Goal: Information Seeking & Learning: Learn about a topic

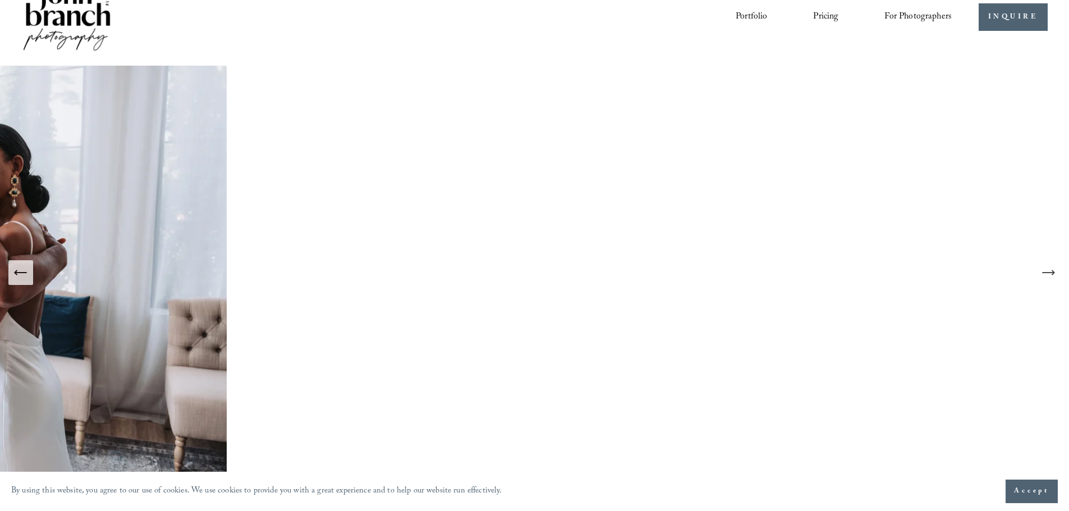
scroll to position [56, 0]
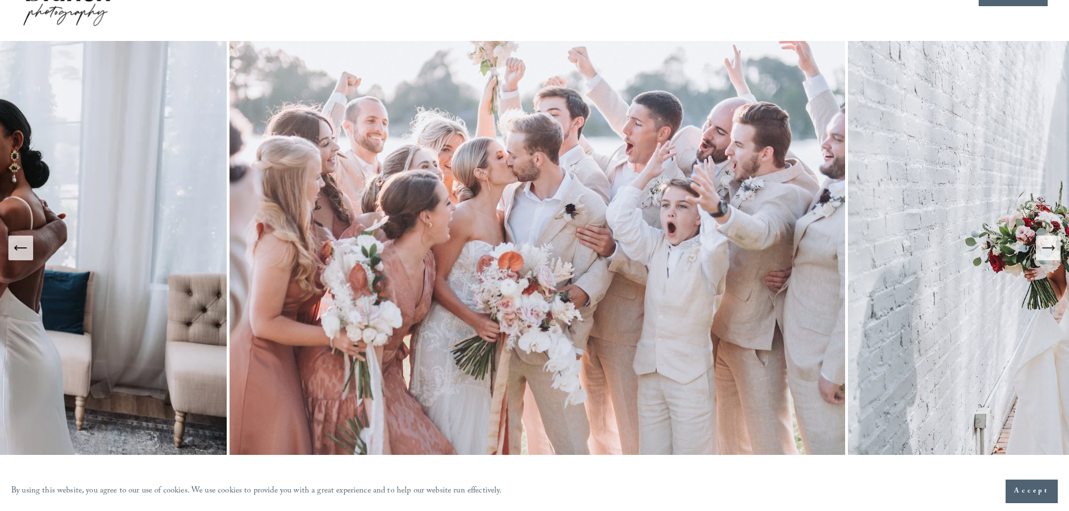
click at [1042, 256] on icon "Next Slide" at bounding box center [1048, 248] width 16 height 16
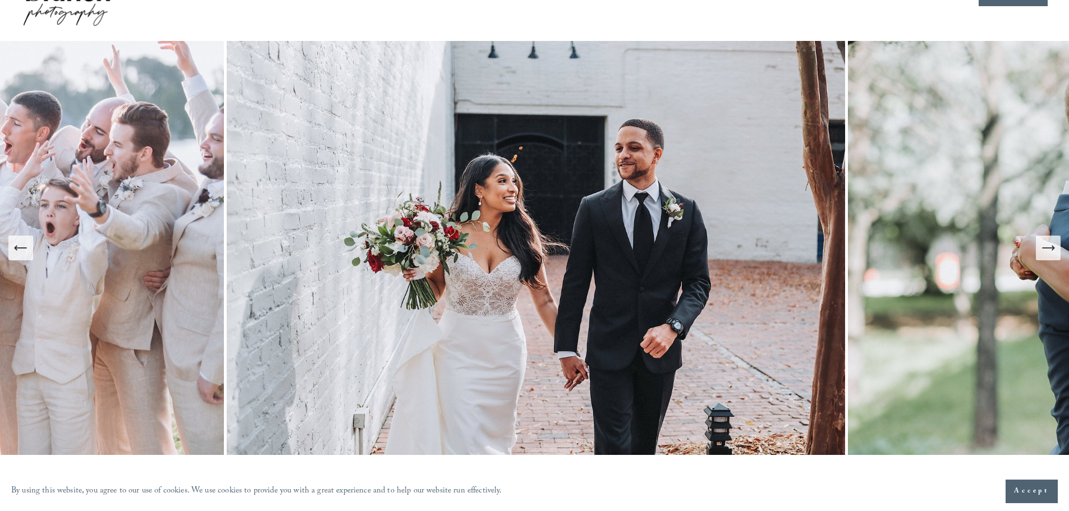
click at [1042, 256] on icon "Next Slide" at bounding box center [1048, 248] width 16 height 16
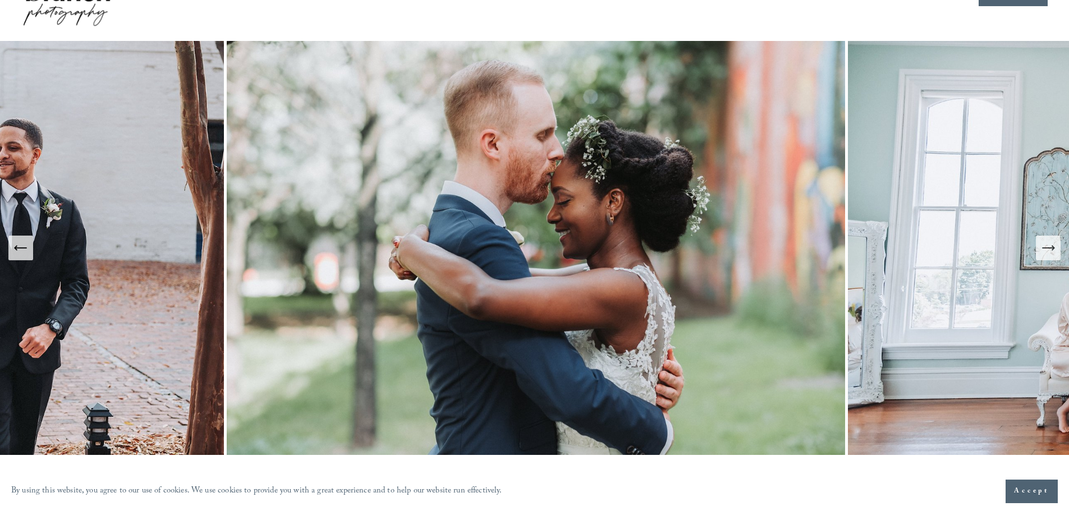
click at [1042, 256] on icon "Next Slide" at bounding box center [1048, 248] width 16 height 16
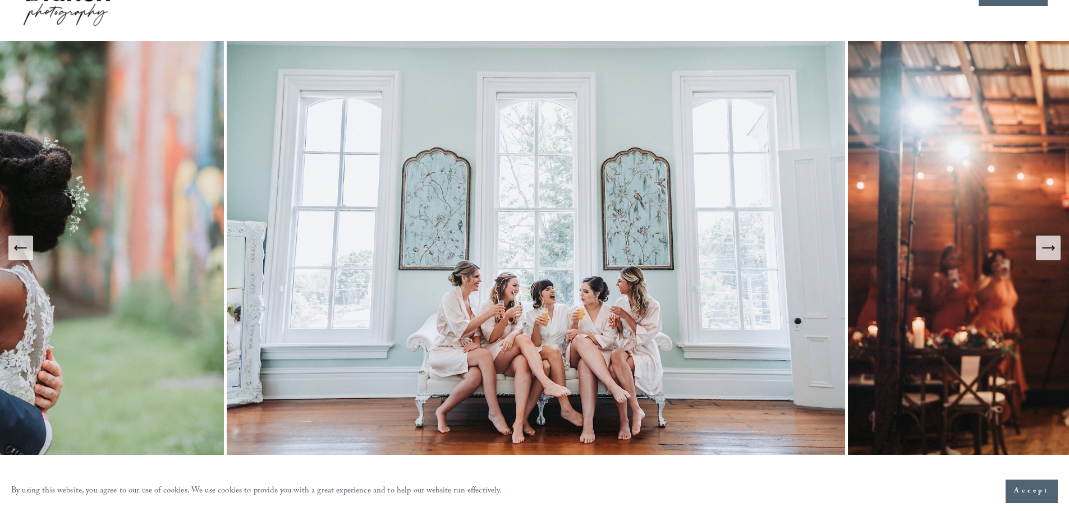
click at [1042, 256] on icon "Next Slide" at bounding box center [1048, 248] width 16 height 16
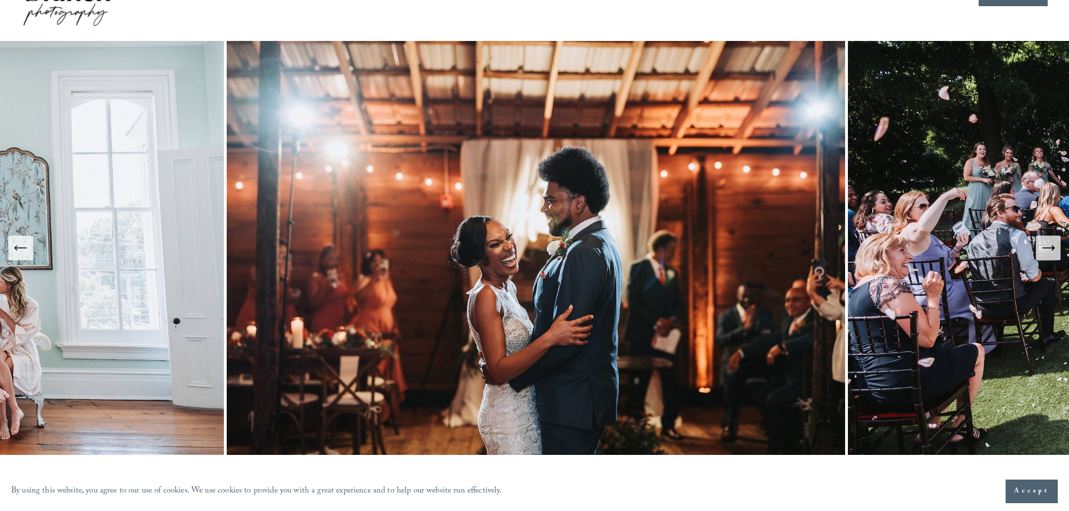
click at [1042, 256] on icon "Next Slide" at bounding box center [1048, 248] width 16 height 16
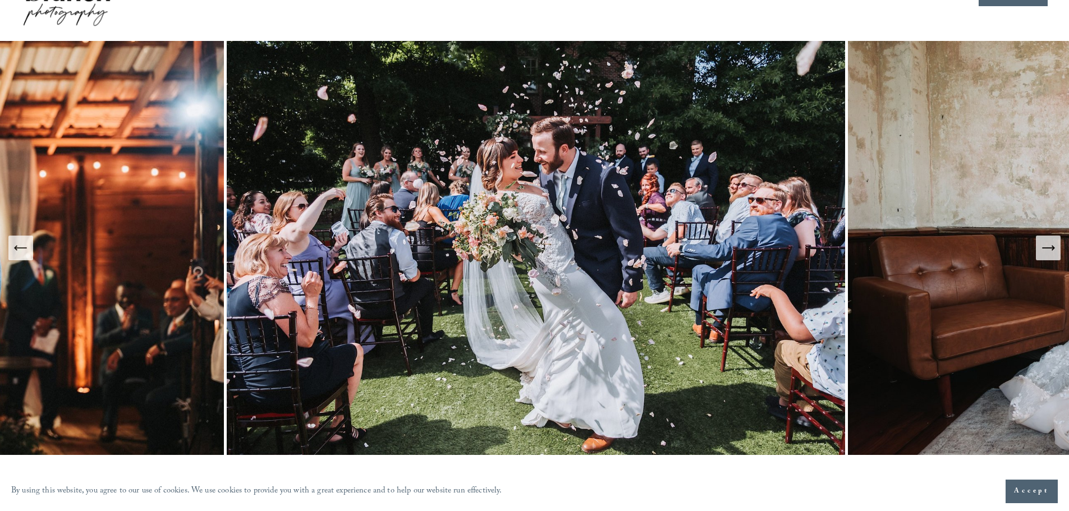
click at [1042, 256] on icon "Next Slide" at bounding box center [1048, 248] width 16 height 16
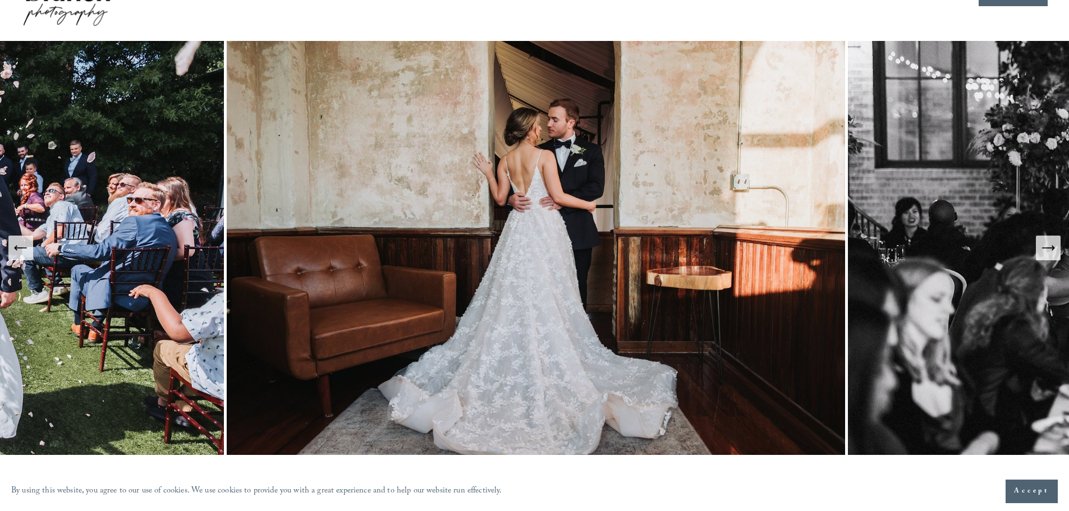
click at [1042, 256] on icon "Next Slide" at bounding box center [1048, 248] width 16 height 16
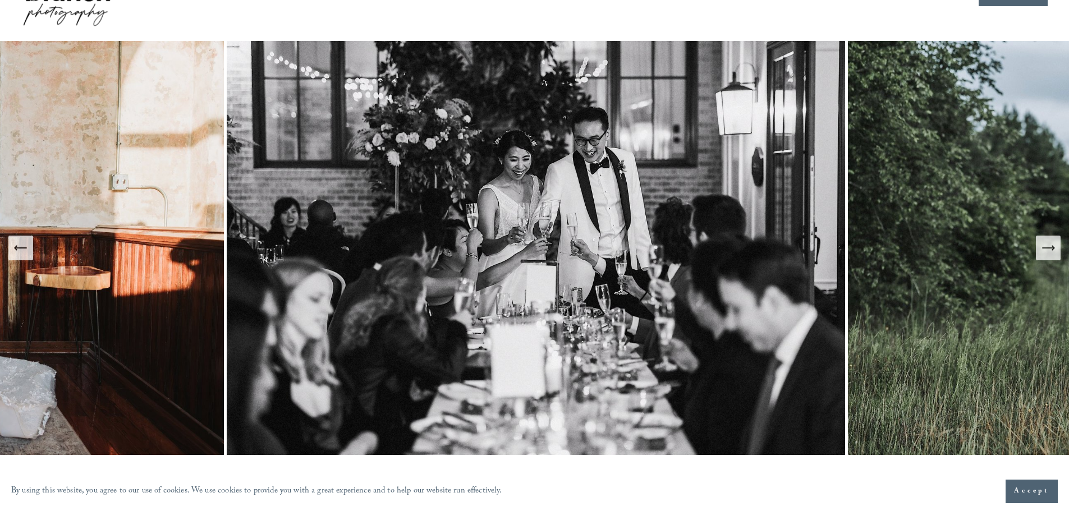
click at [1042, 256] on icon "Next Slide" at bounding box center [1048, 248] width 16 height 16
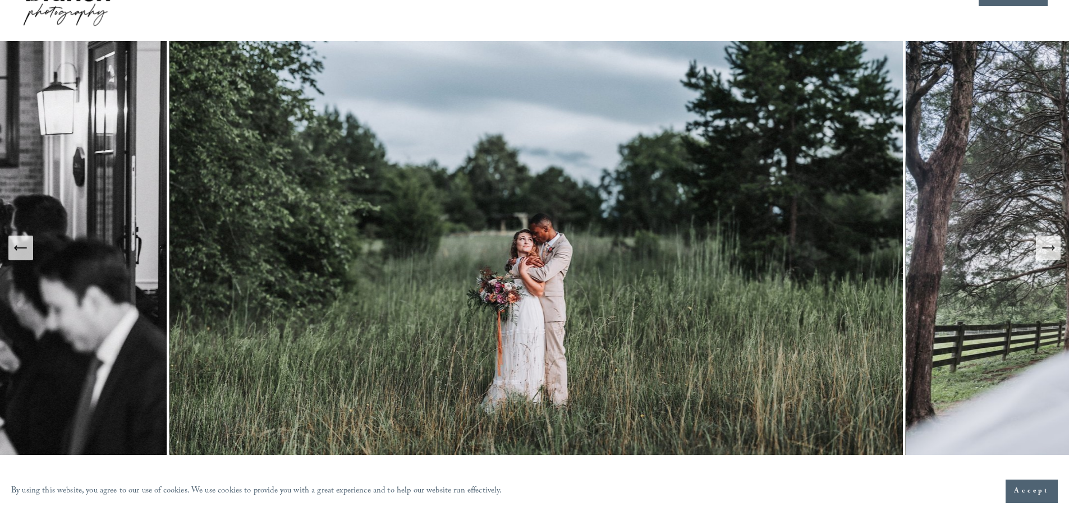
click at [1042, 256] on icon "Next Slide" at bounding box center [1048, 248] width 16 height 16
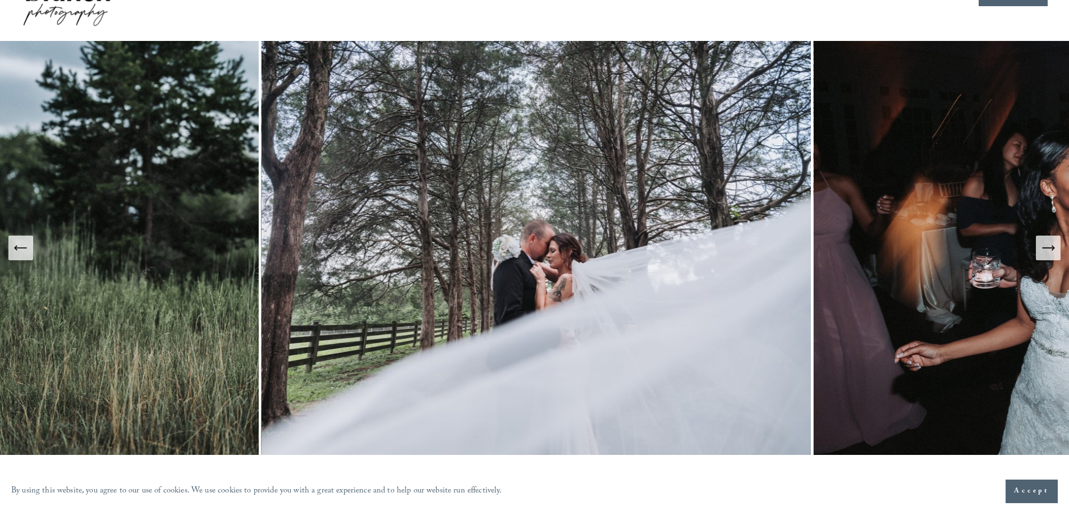
click at [1042, 256] on icon "Next Slide" at bounding box center [1048, 248] width 16 height 16
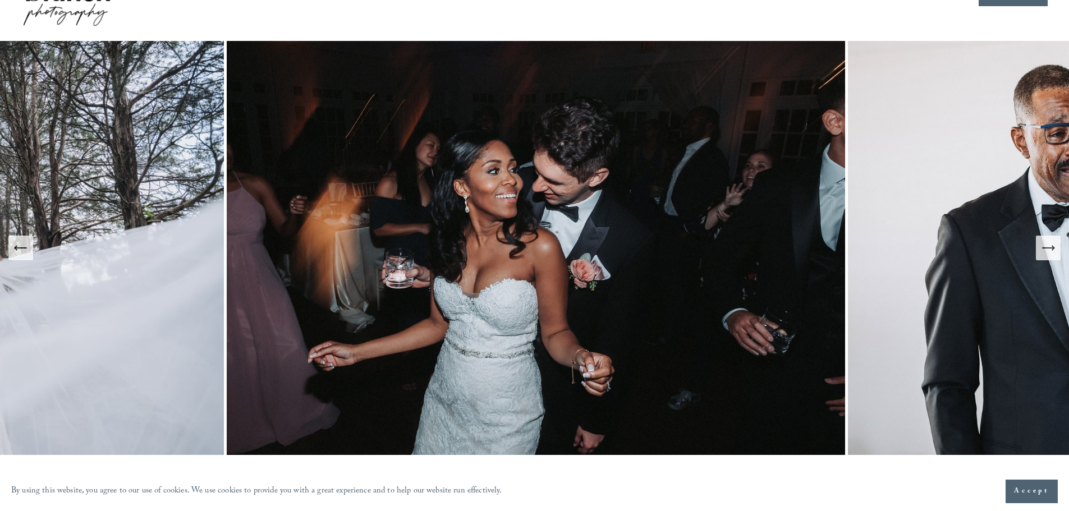
click at [1042, 256] on icon "Next Slide" at bounding box center [1048, 248] width 16 height 16
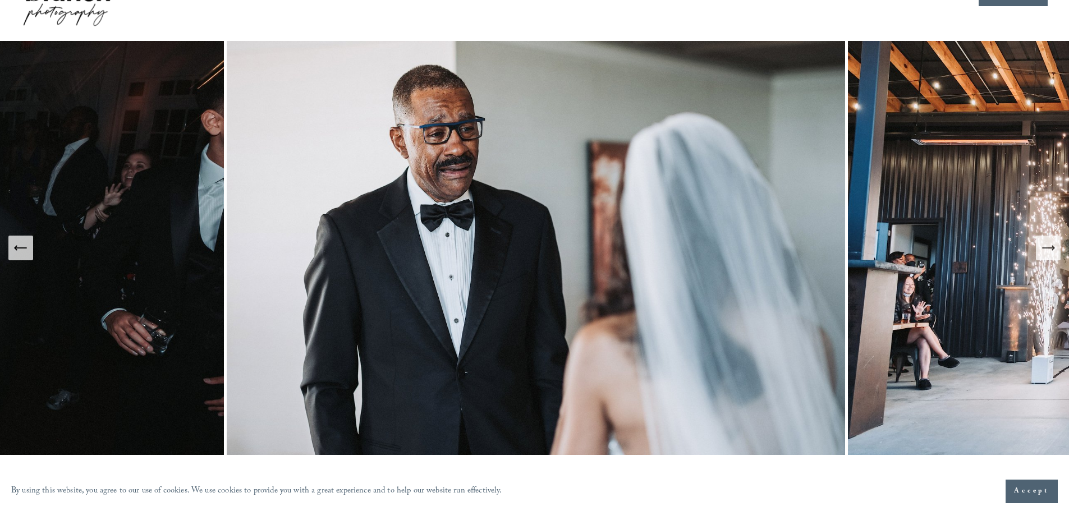
click at [1042, 256] on icon "Next Slide" at bounding box center [1048, 248] width 16 height 16
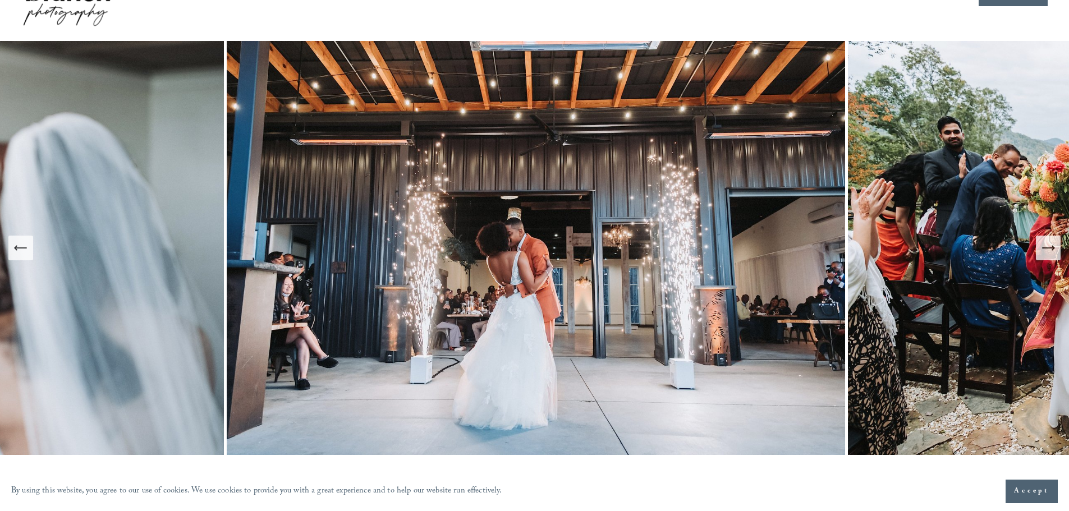
click at [1042, 256] on icon "Next Slide" at bounding box center [1048, 248] width 16 height 16
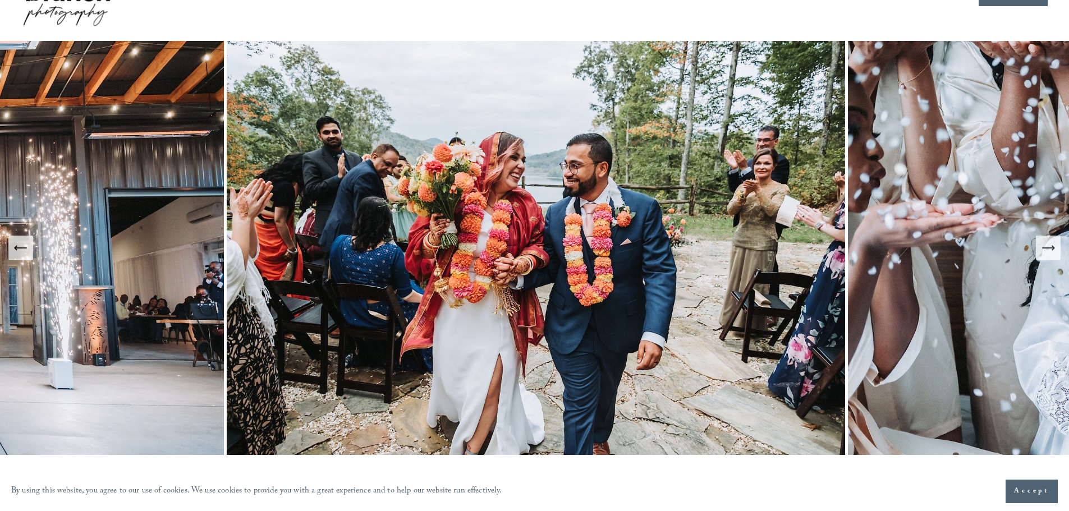
click at [1042, 256] on icon "Next Slide" at bounding box center [1048, 248] width 16 height 16
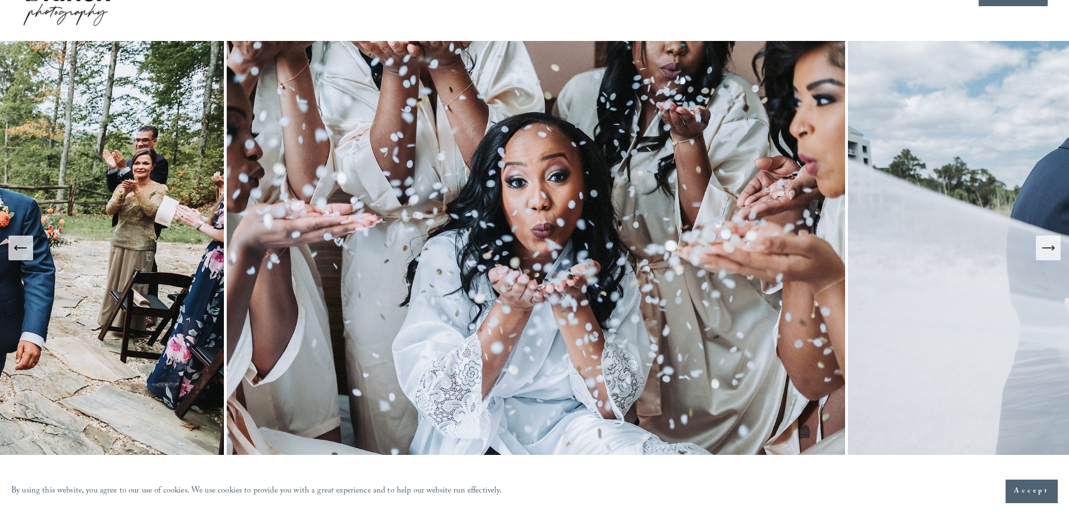
click at [1042, 256] on icon "Next Slide" at bounding box center [1048, 248] width 16 height 16
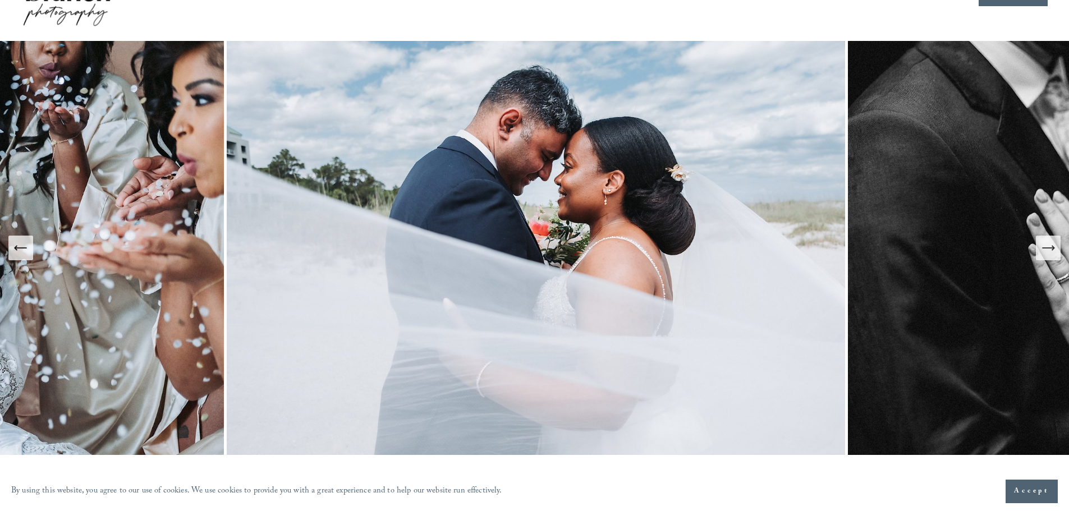
click at [1042, 256] on icon "Next Slide" at bounding box center [1048, 248] width 16 height 16
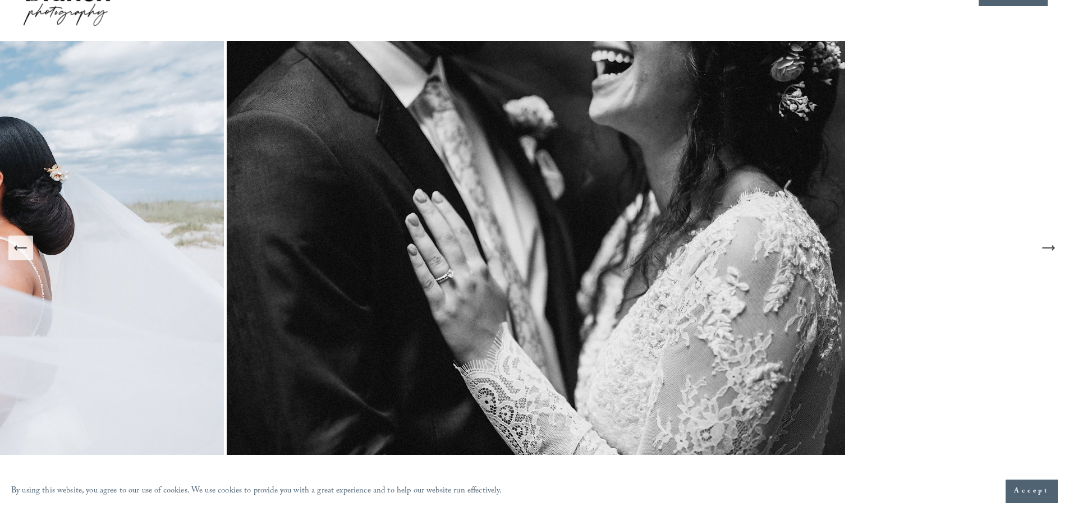
click at [1042, 256] on icon "Next Slide" at bounding box center [1048, 248] width 16 height 16
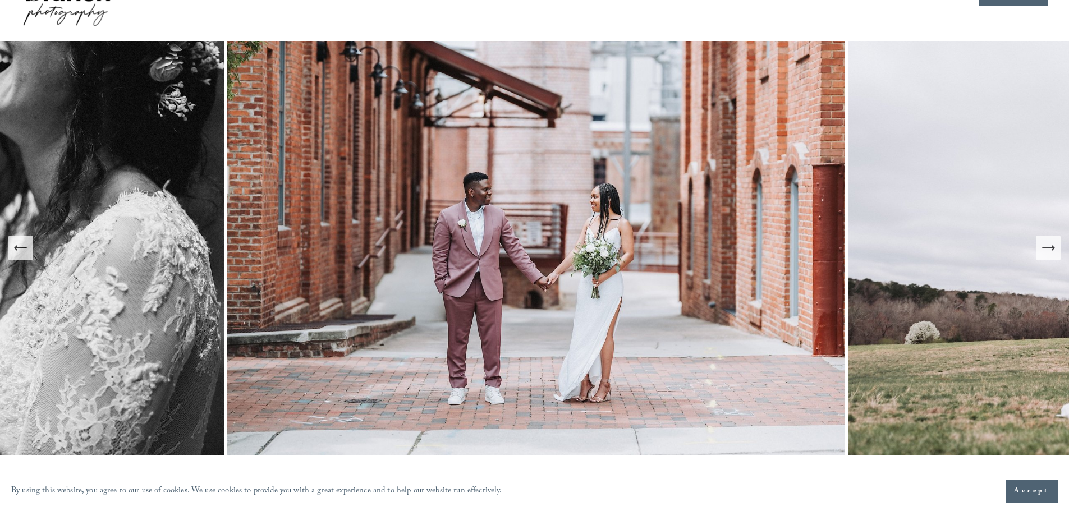
click at [1042, 256] on icon "Next Slide" at bounding box center [1048, 248] width 16 height 16
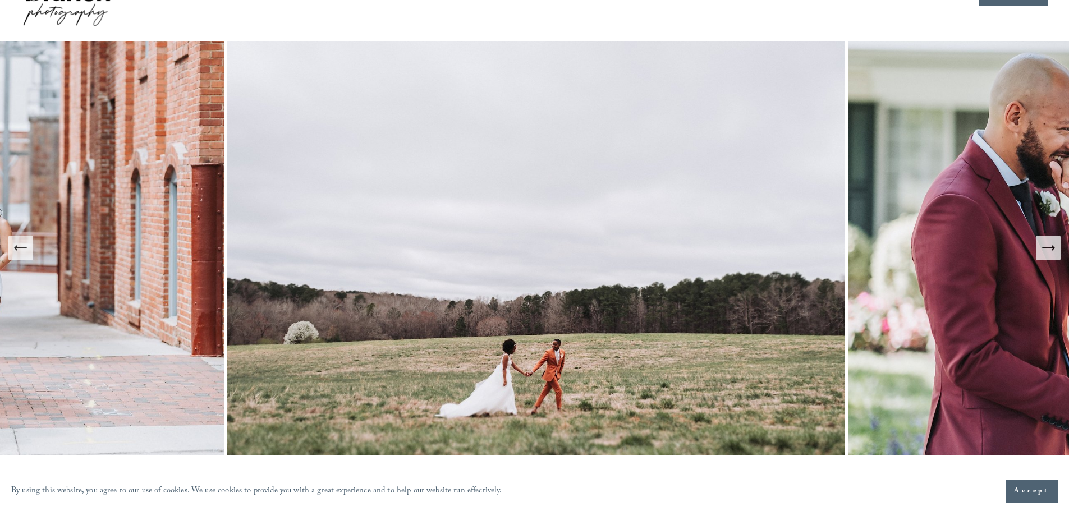
click at [1042, 256] on icon "Next Slide" at bounding box center [1048, 248] width 16 height 16
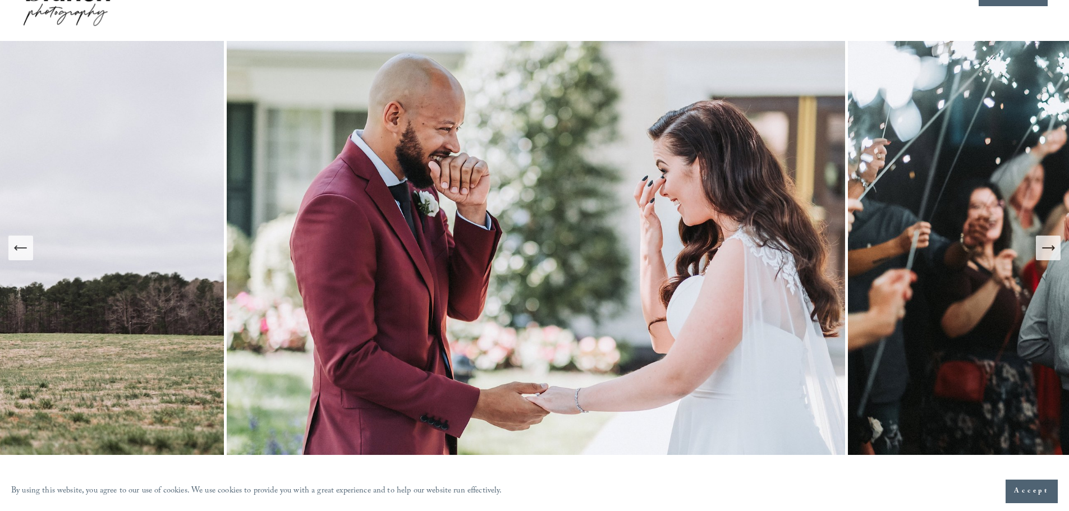
click at [1042, 256] on icon "Next Slide" at bounding box center [1048, 248] width 16 height 16
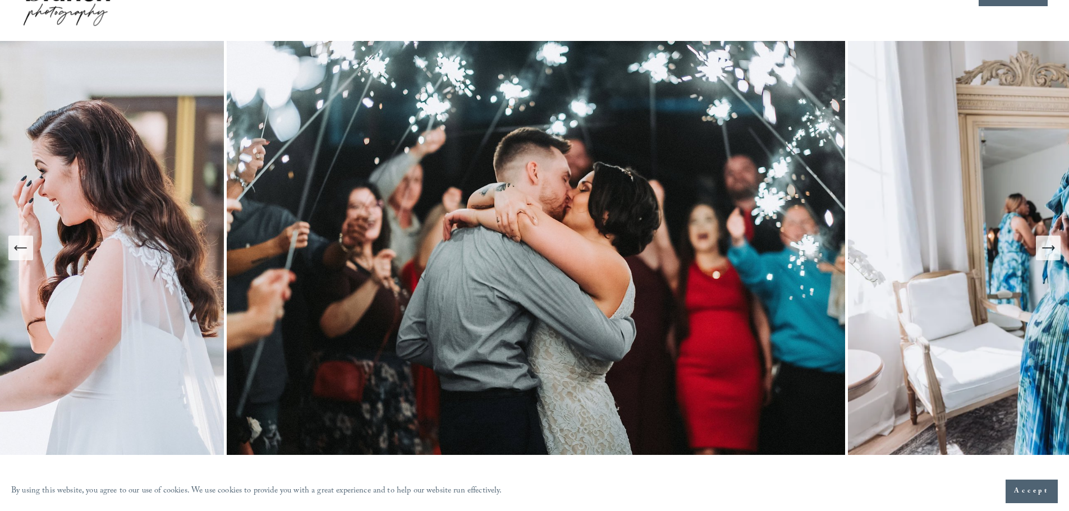
click at [1042, 256] on icon "Next Slide" at bounding box center [1048, 248] width 16 height 16
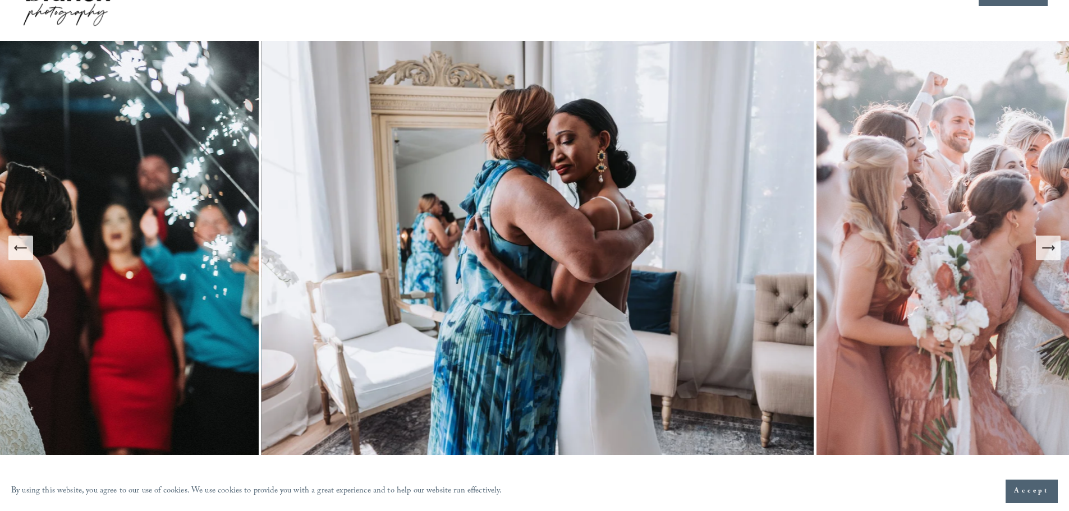
click at [1042, 256] on icon "Next Slide" at bounding box center [1048, 248] width 16 height 16
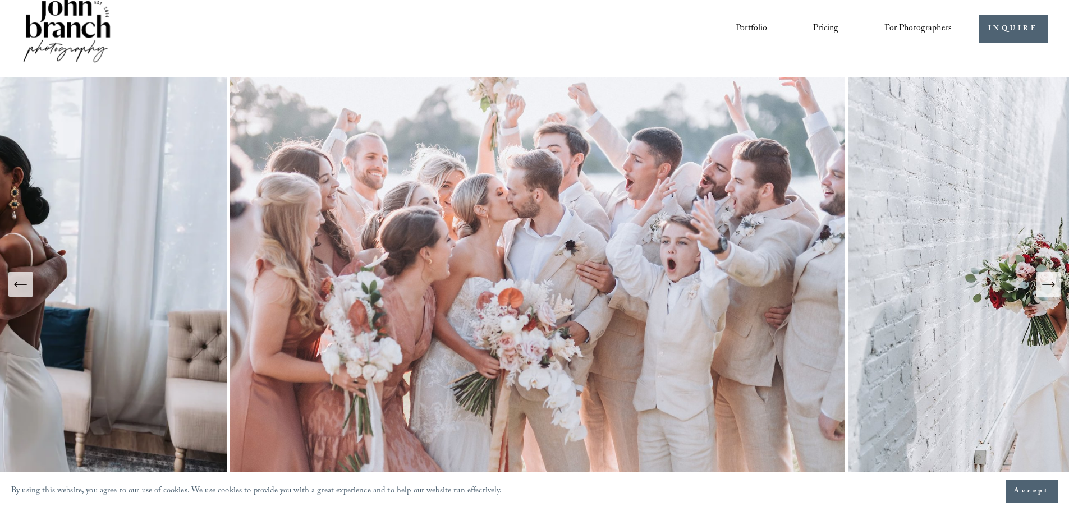
scroll to position [0, 0]
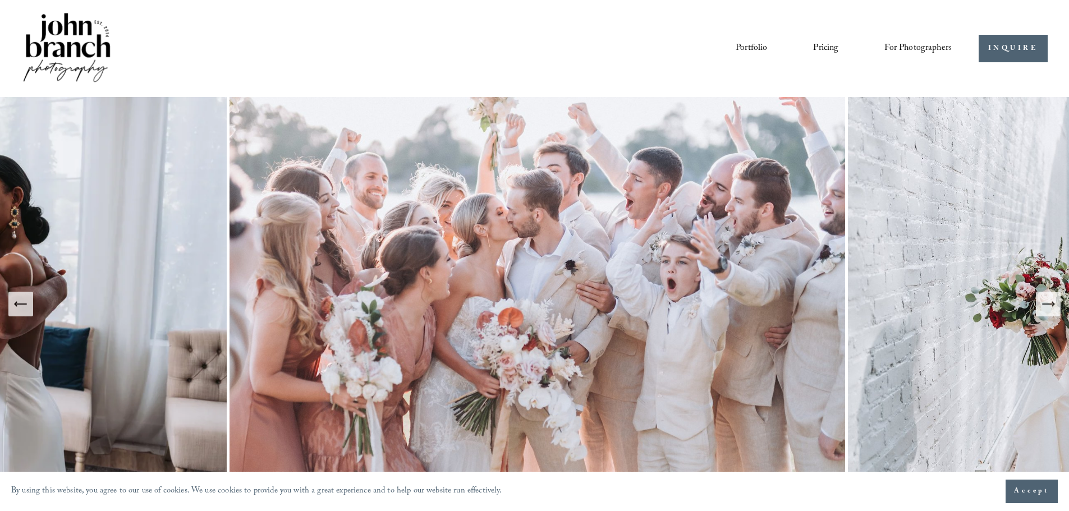
click at [810, 48] on nav "Portfolio Pricing For Photographers Presets Education Courses Blog" at bounding box center [843, 48] width 216 height 19
click at [813, 47] on link "Pricing" at bounding box center [825, 48] width 25 height 19
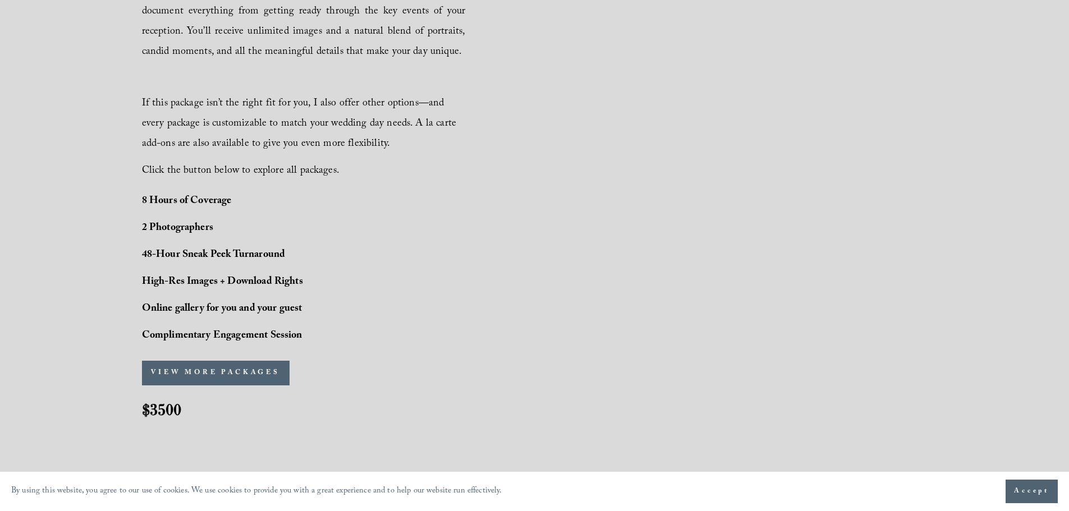
scroll to position [842, 0]
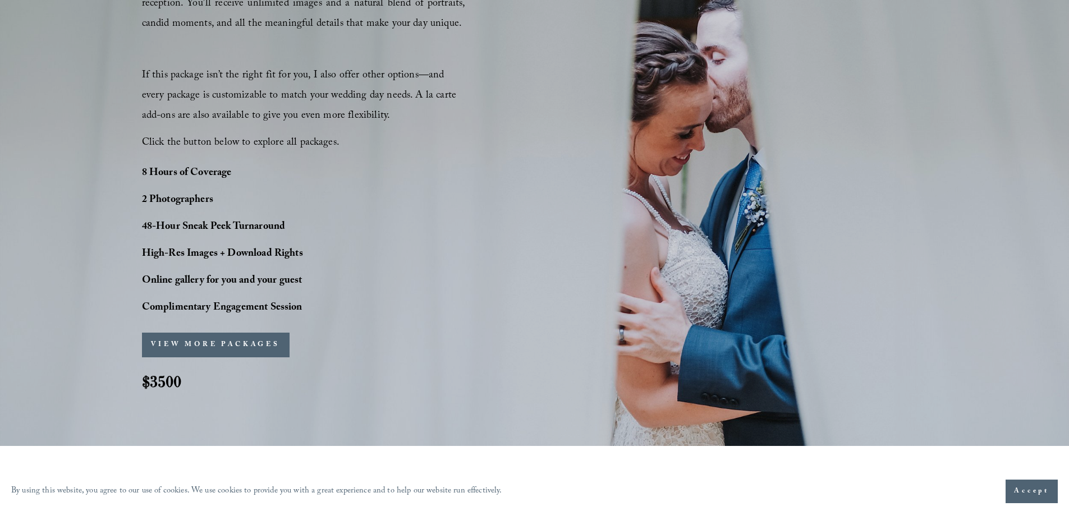
click at [246, 345] on button "VIEW MORE PACKAGES" at bounding box center [216, 345] width 148 height 25
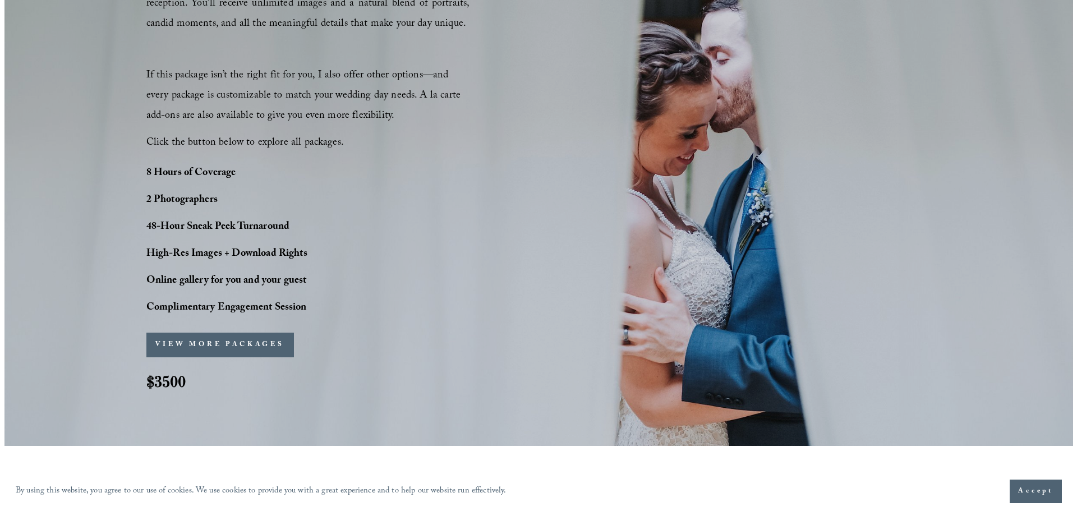
scroll to position [844, 0]
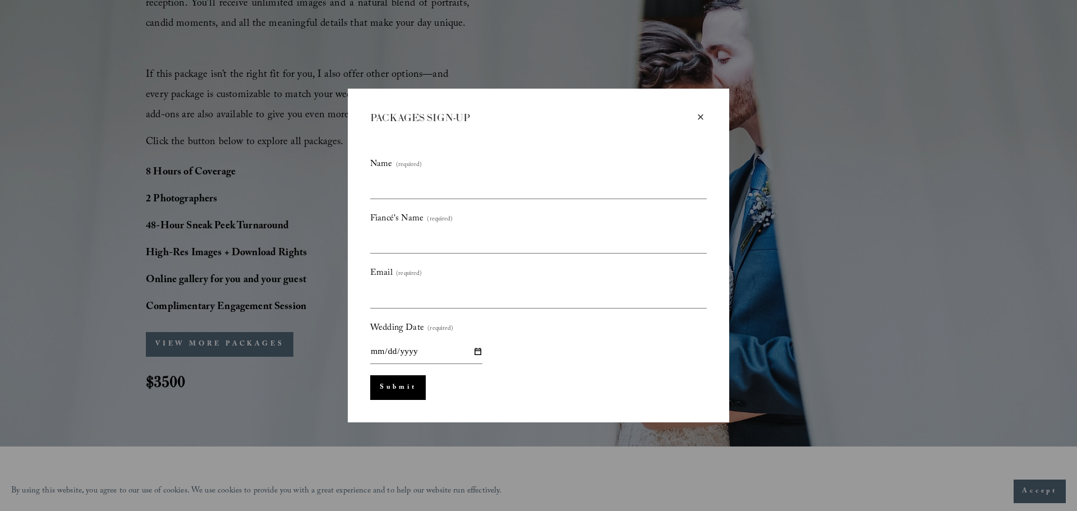
click at [702, 115] on div "×" at bounding box center [701, 117] width 12 height 12
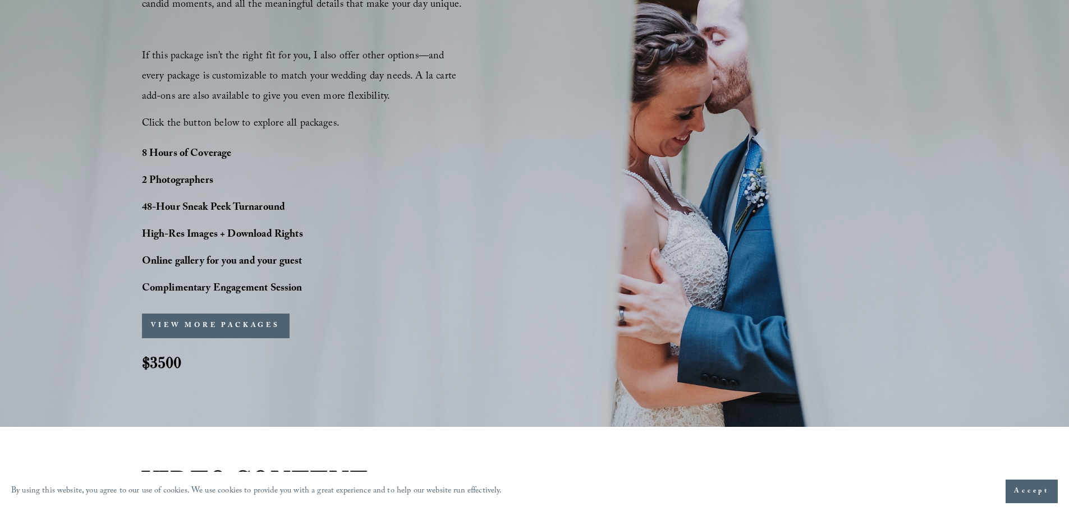
scroll to position [785, 0]
